Goal: Information Seeking & Learning: Understand process/instructions

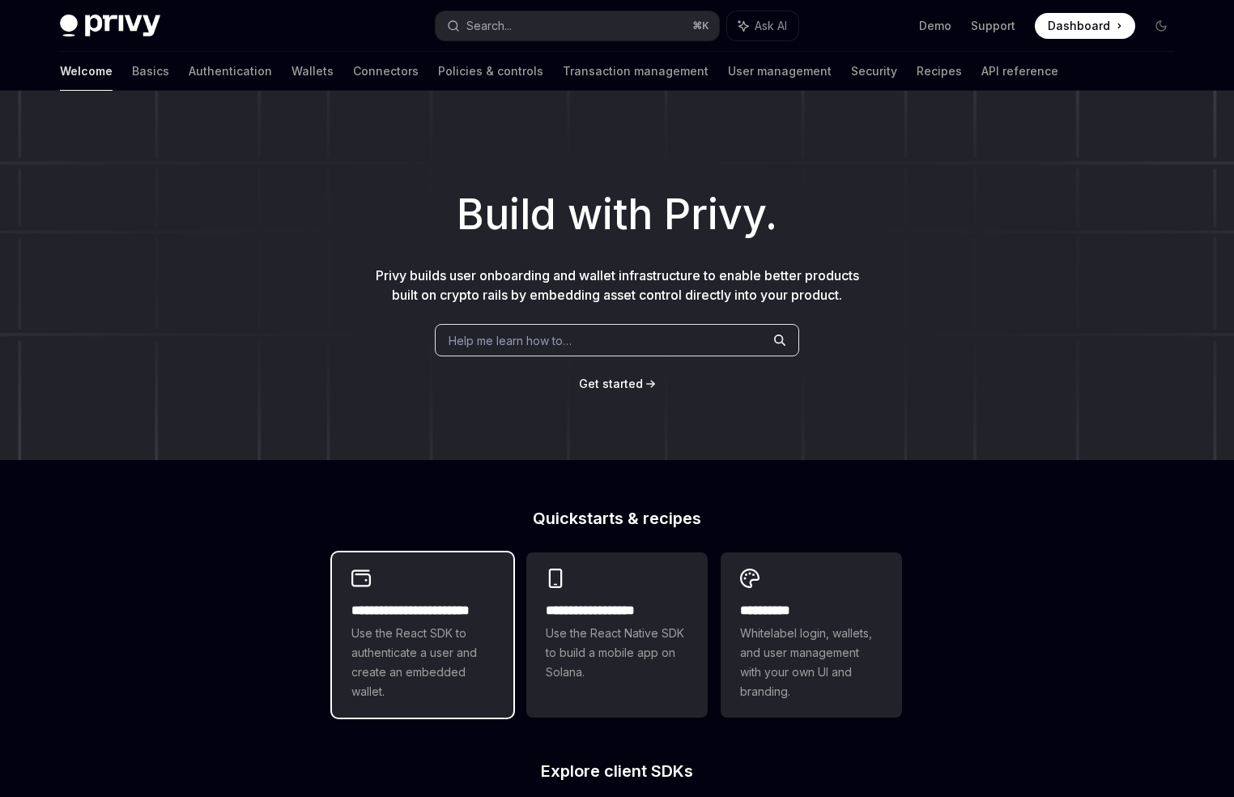
click at [442, 620] on div "**********" at bounding box center [422, 651] width 143 height 100
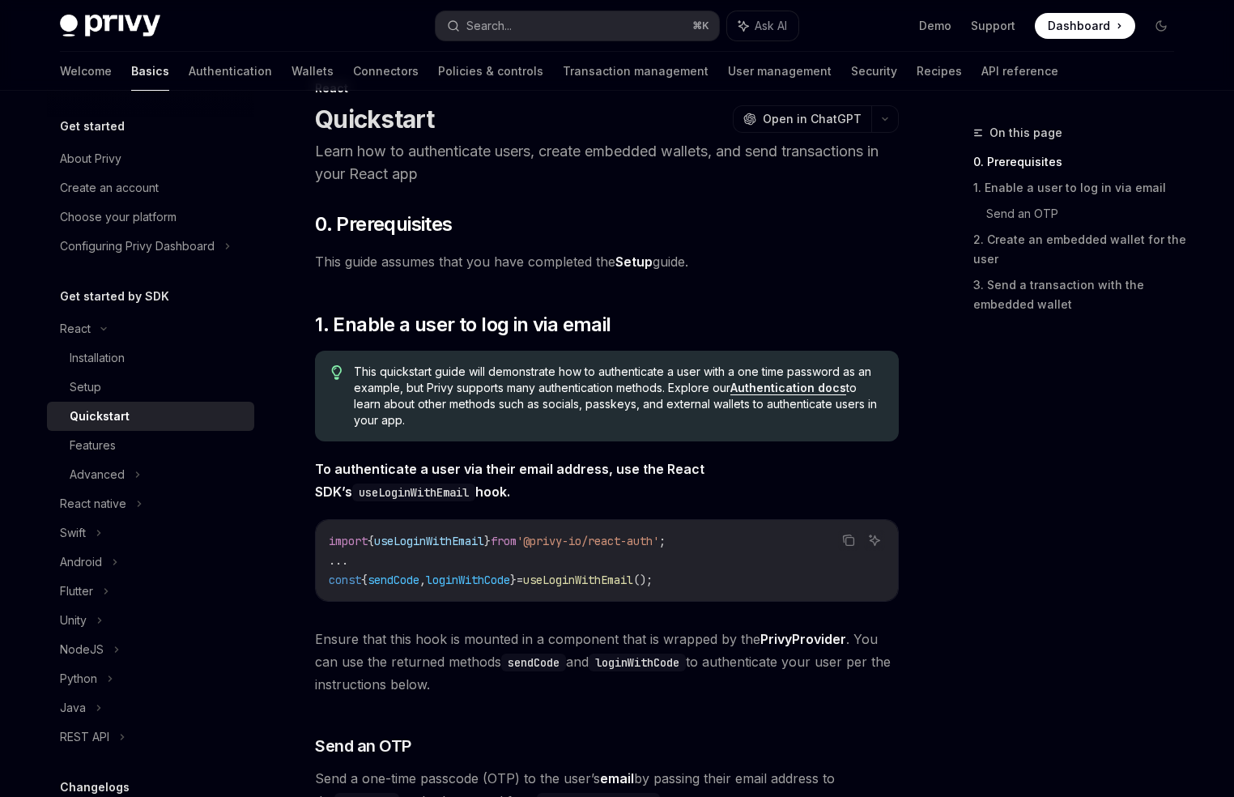
scroll to position [105, 0]
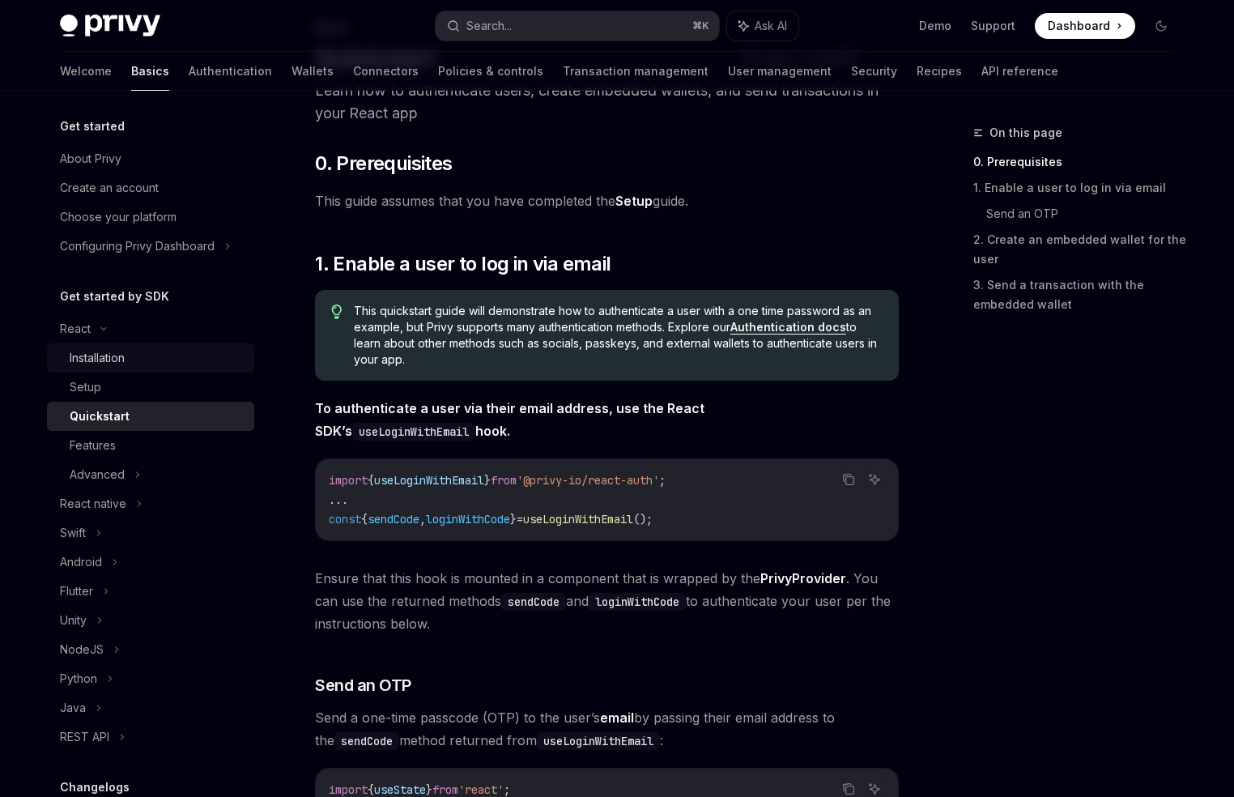
click at [165, 363] on div "Installation" at bounding box center [157, 357] width 175 height 19
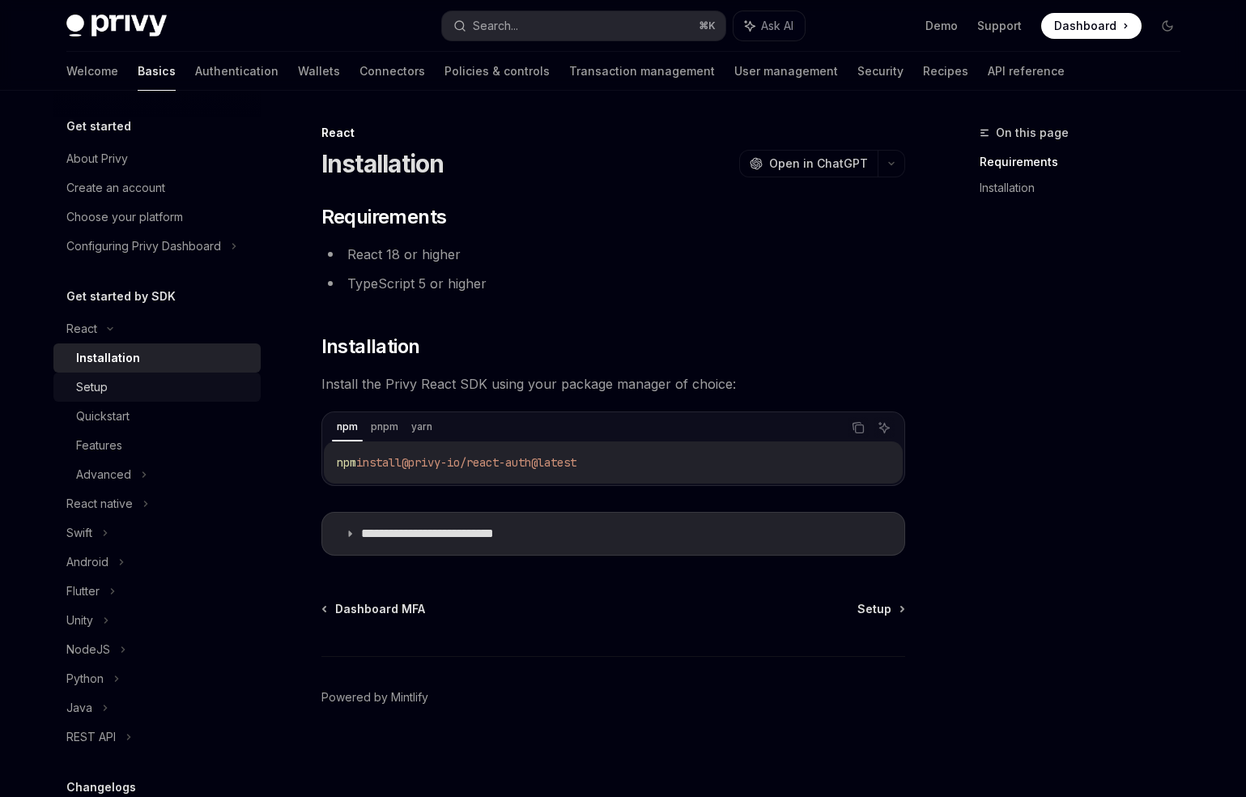
click at [158, 391] on div "Setup" at bounding box center [163, 386] width 175 height 19
type textarea "*"
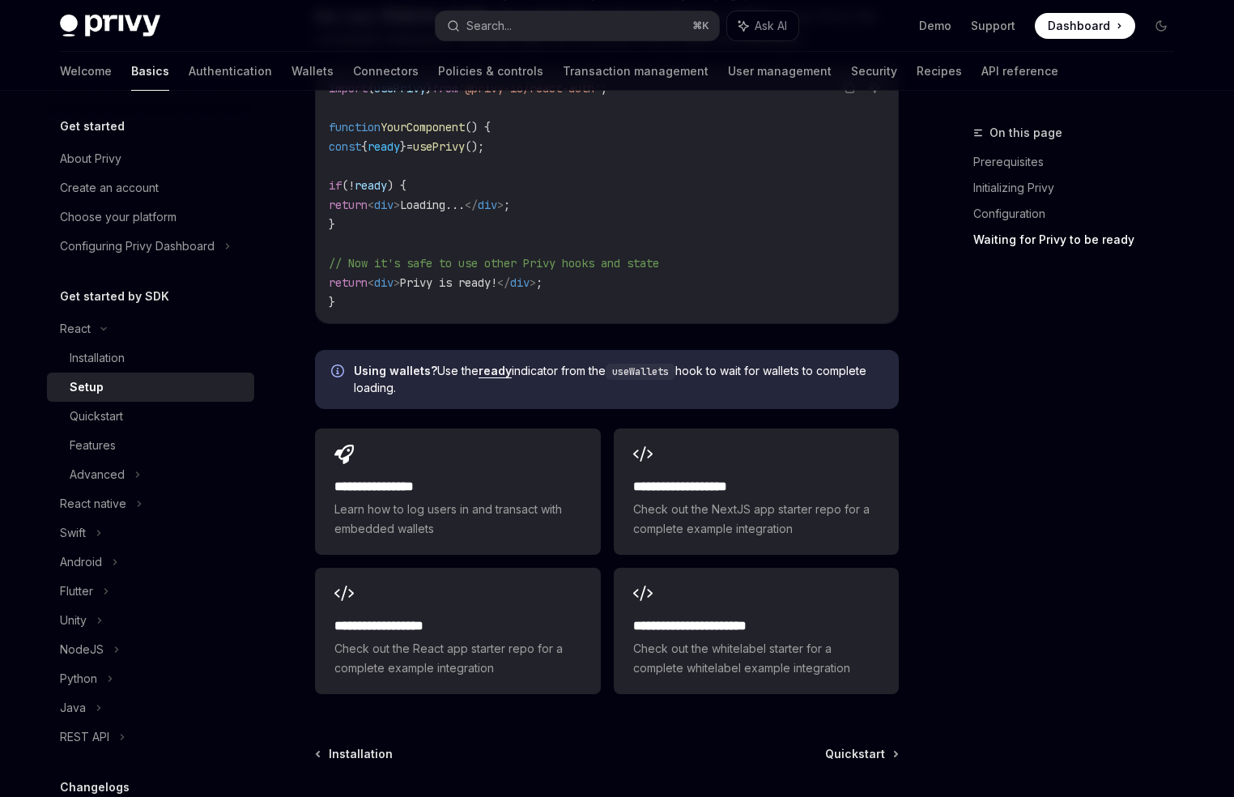
scroll to position [1873, 0]
